Goal: Find contact information: Find contact information

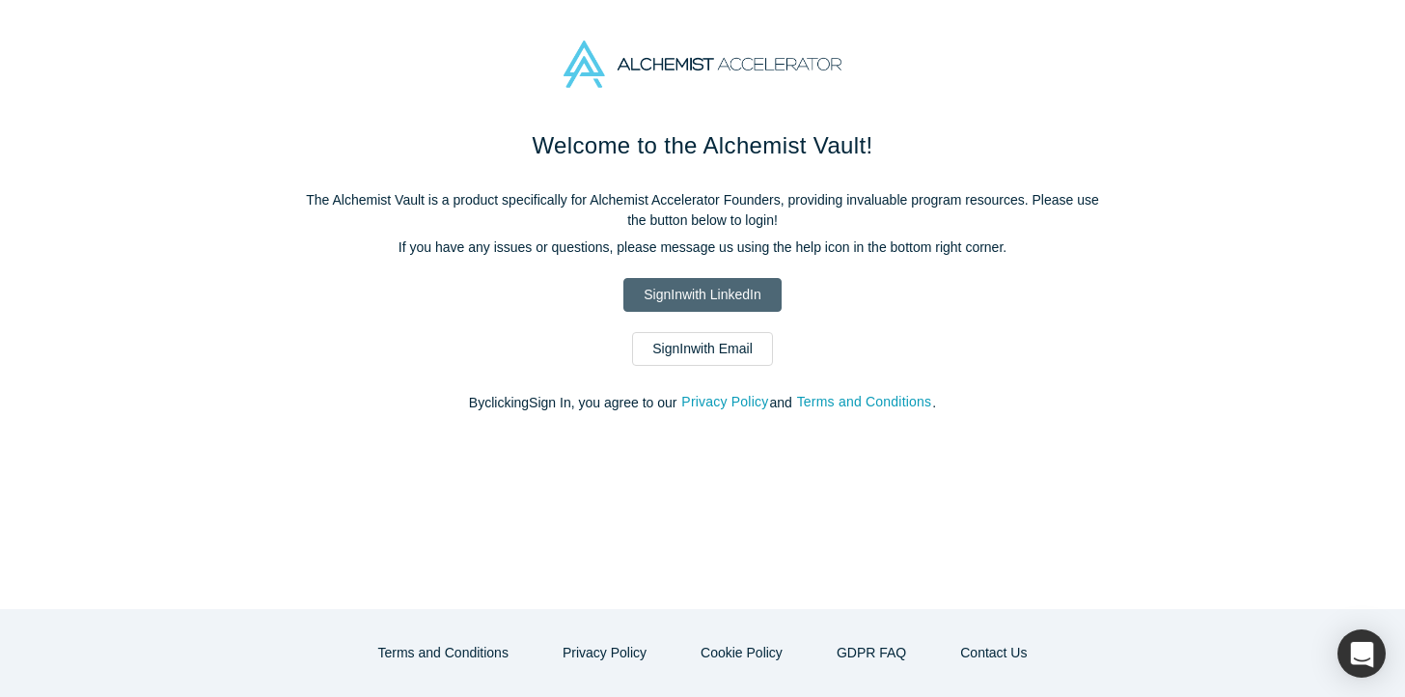
click at [717, 301] on link "Sign In with LinkedIn" at bounding box center [701, 295] width 157 height 34
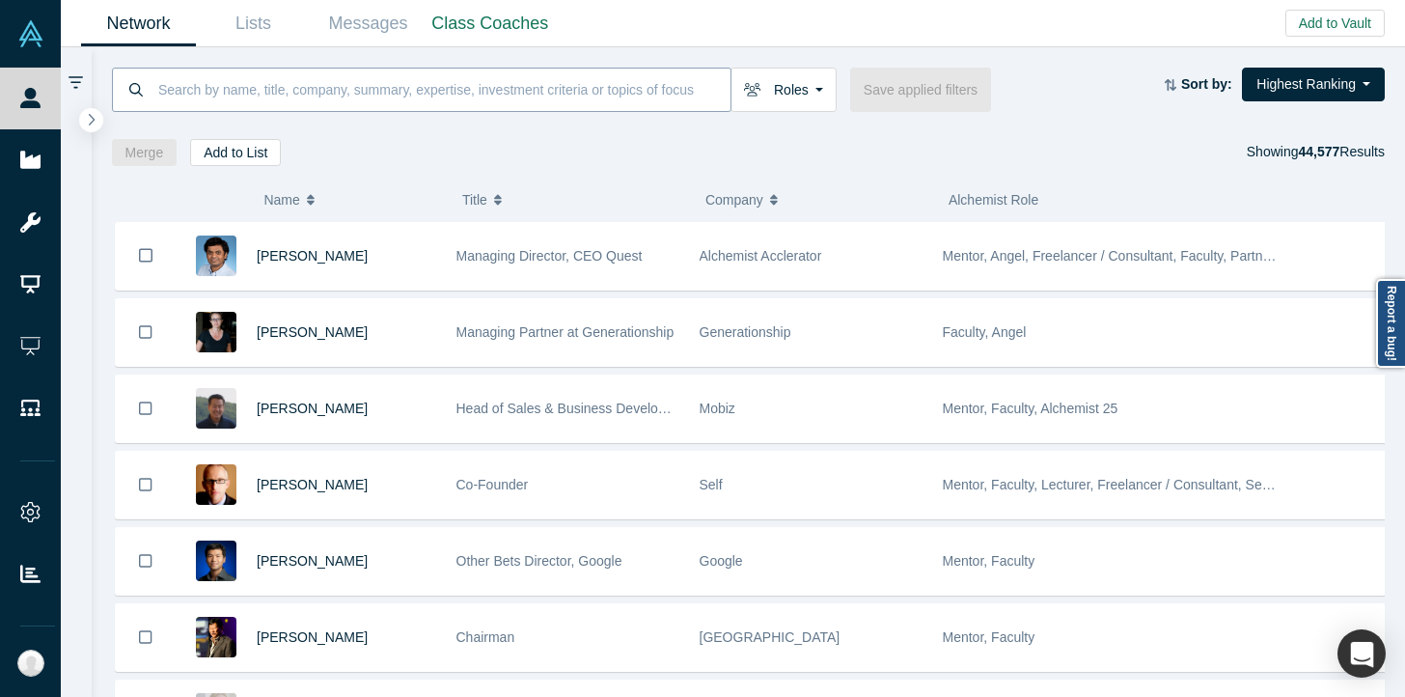
click at [463, 94] on input at bounding box center [443, 89] width 574 height 45
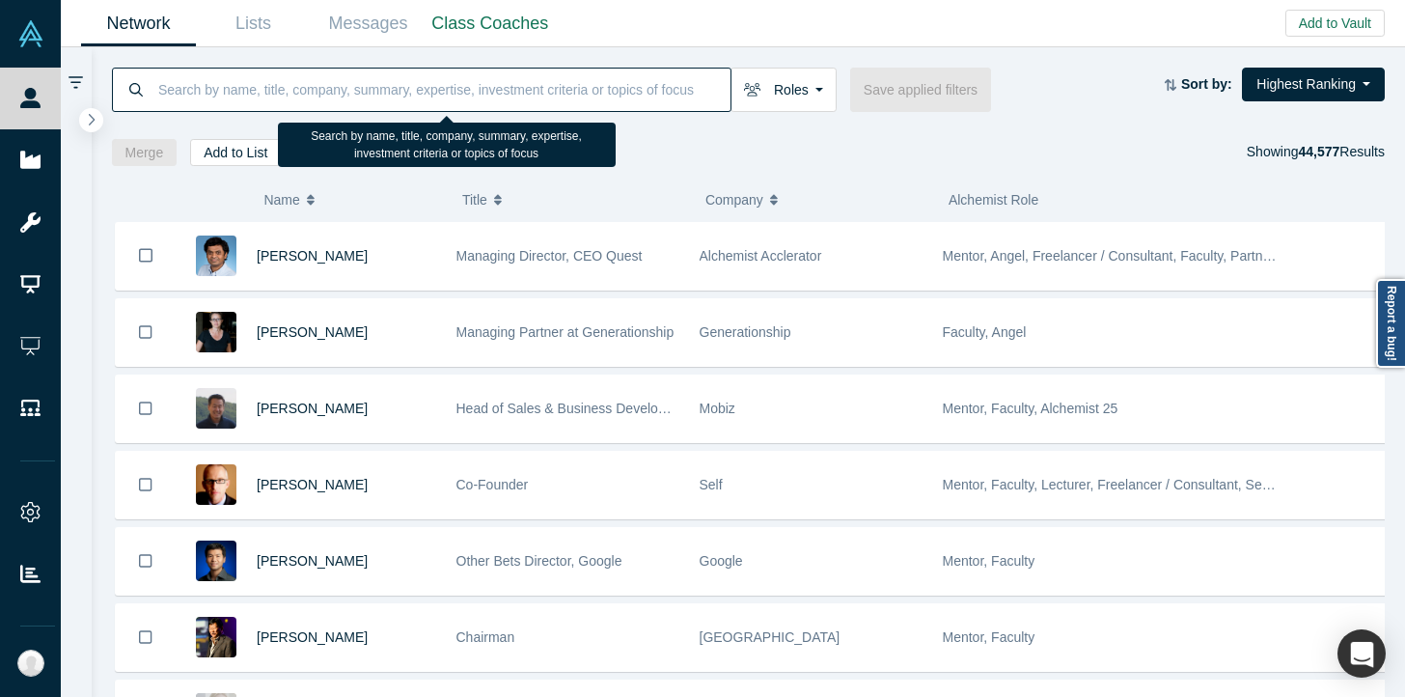
paste input "Lexi Viripaeff"
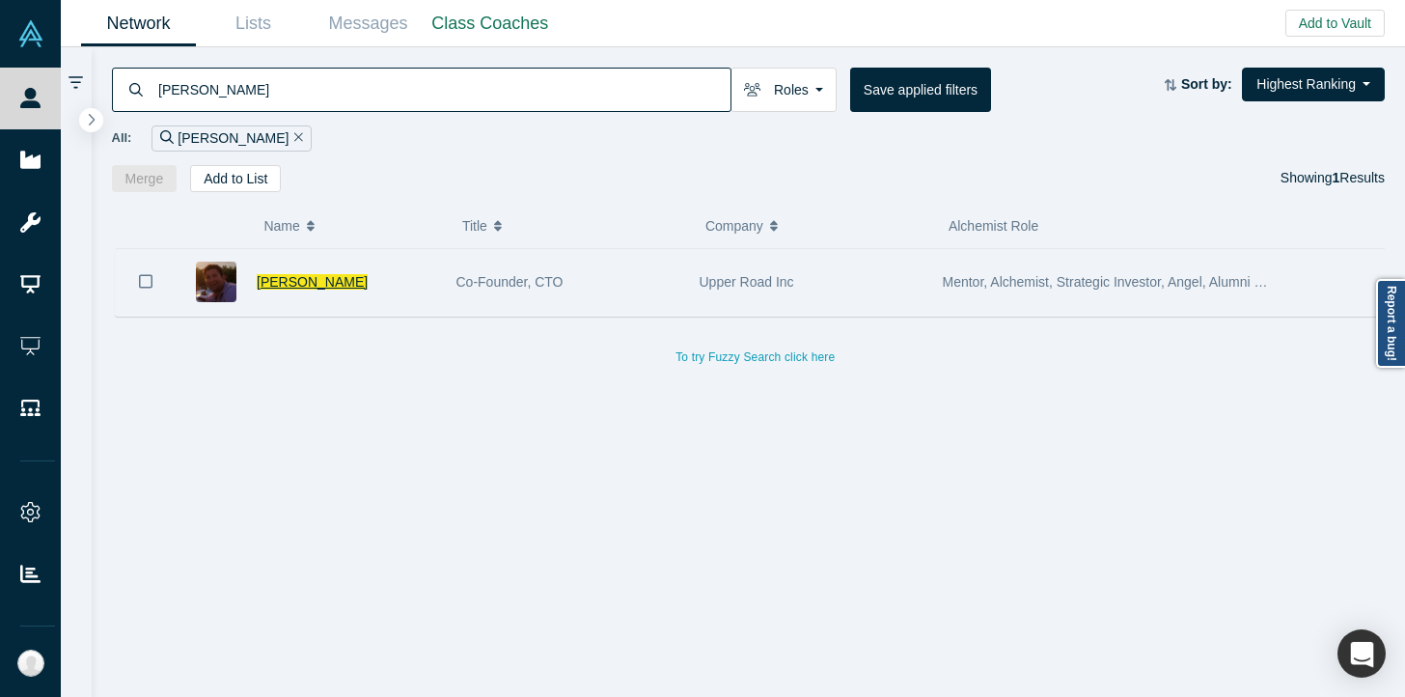
type input "Lexi Viripaeff"
click at [324, 276] on span "Lexi Viripaeff" at bounding box center [312, 281] width 111 height 15
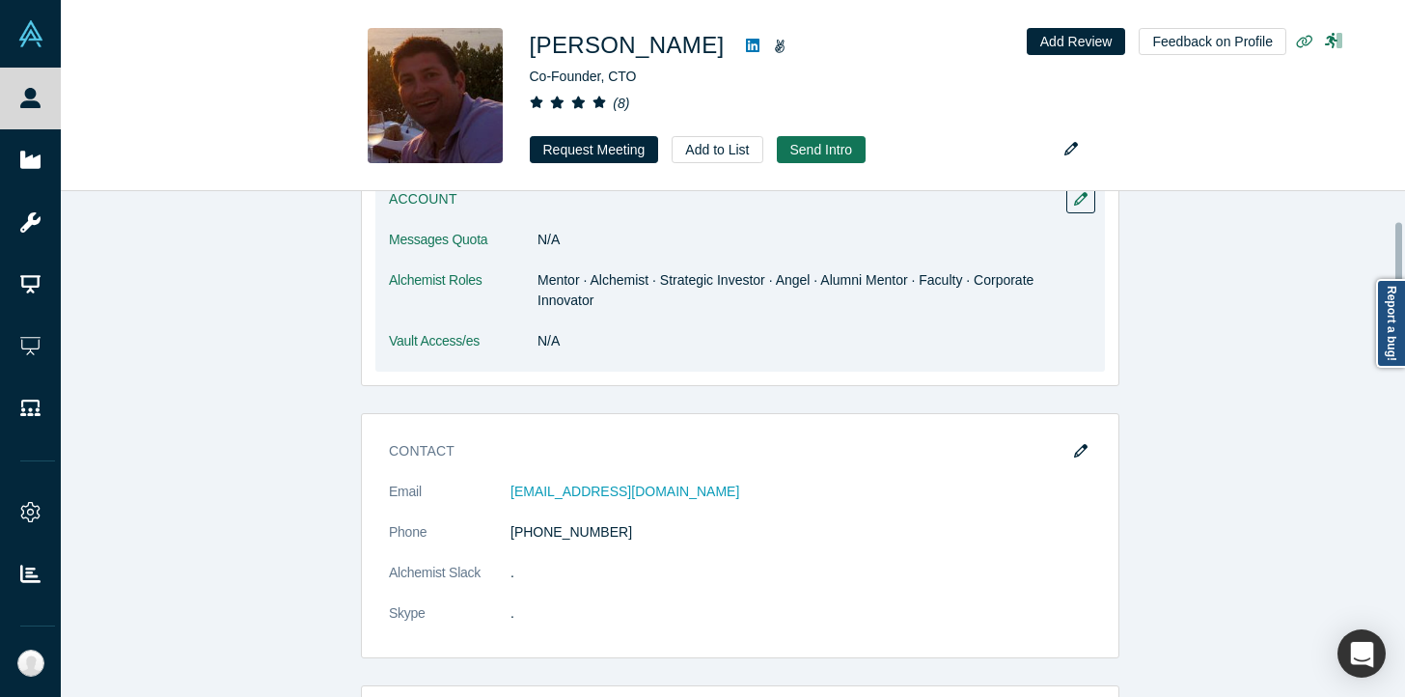
scroll to position [204, 0]
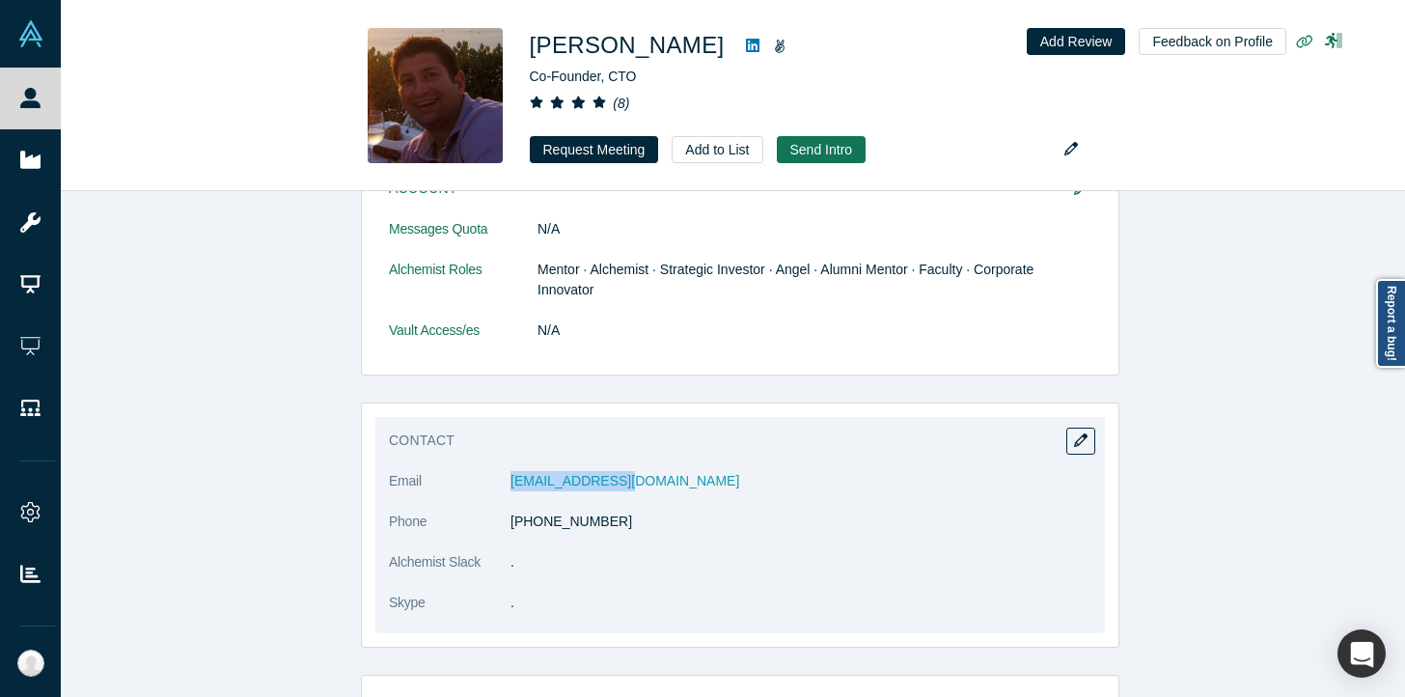
drag, startPoint x: 494, startPoint y: 485, endPoint x: 625, endPoint y: 491, distance: 131.4
click at [625, 491] on dl "Email lexsf1@gmail.com Phone +1 555 555 5555 Alchemist Slack . Skype ." at bounding box center [740, 552] width 703 height 162
copy dl "lexsf1@gmail.com"
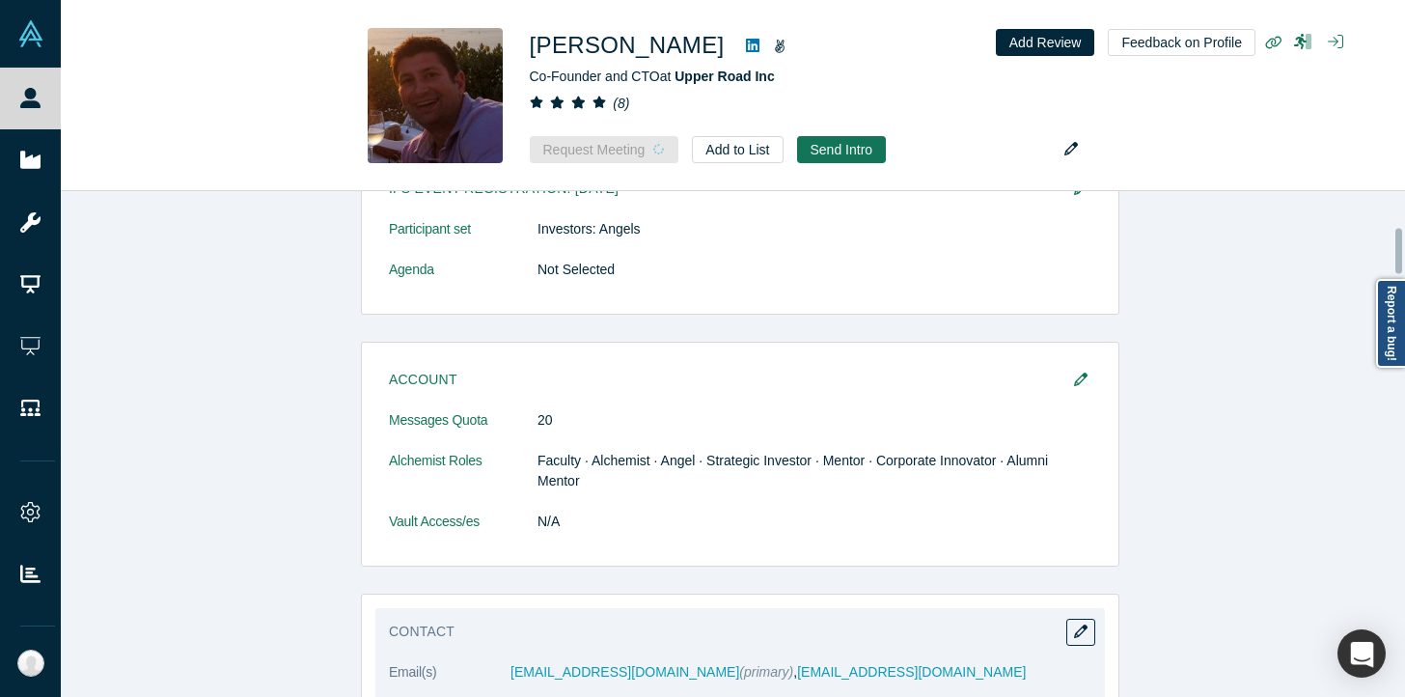
scroll to position [394, 0]
